Goal: Information Seeking & Learning: Find specific fact

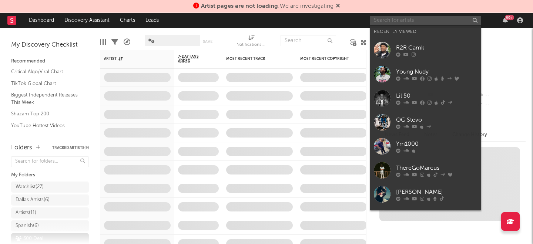
click at [394, 20] on input "text" at bounding box center [425, 20] width 111 height 9
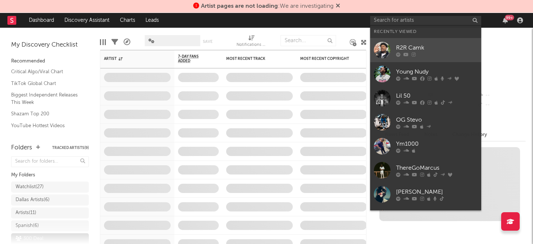
click at [404, 58] on link "R2R Camk" at bounding box center [425, 50] width 111 height 24
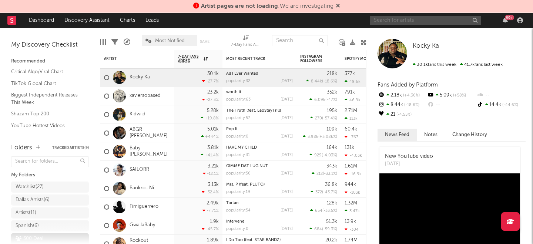
click at [425, 23] on input "text" at bounding box center [425, 20] width 111 height 9
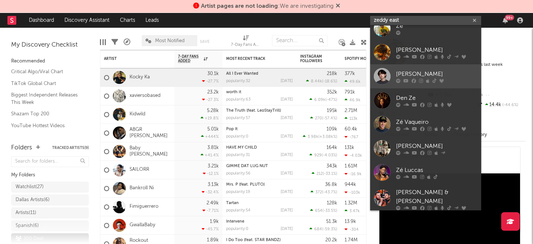
scroll to position [56, 0]
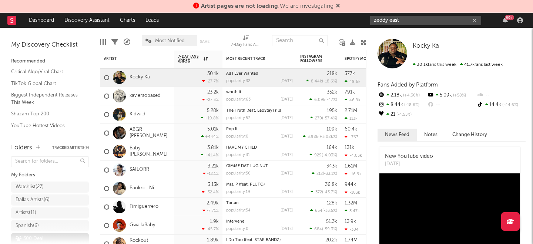
click at [402, 20] on input "zeddy east" at bounding box center [425, 20] width 111 height 9
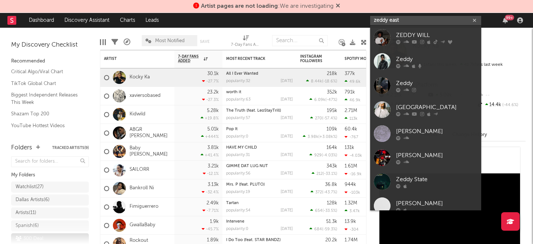
click at [402, 20] on input "zeddy east" at bounding box center [425, 20] width 111 height 9
paste input "https://www.youtube.com/@zeddy.east1/"
type input "https://www.youtube.com/@zeddy.east1/"
